Goal: Task Accomplishment & Management: Manage account settings

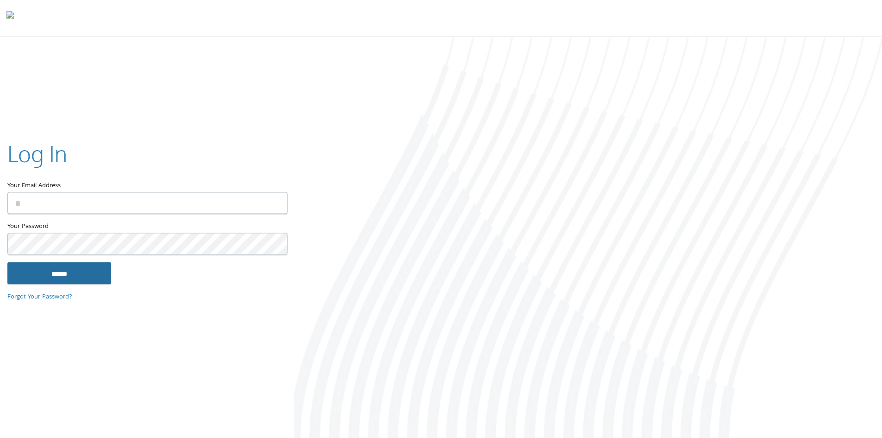
type input "**********"
click at [63, 267] on input "******" at bounding box center [59, 273] width 104 height 22
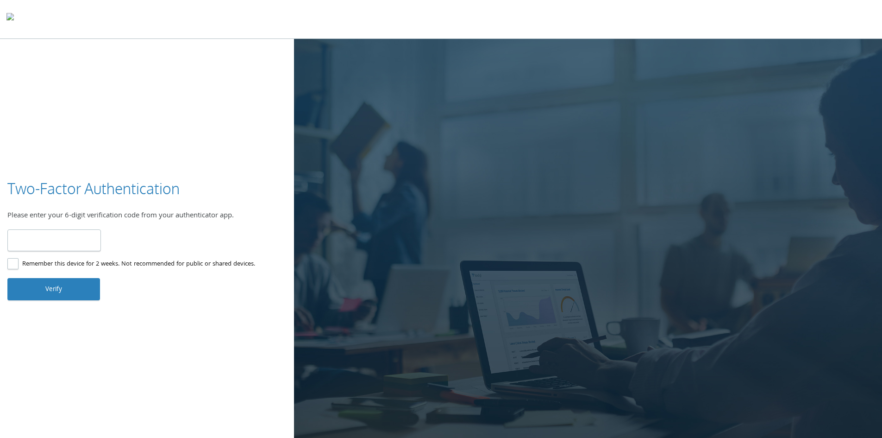
click at [56, 234] on input "number" at bounding box center [54, 240] width 94 height 22
